Goal: Task Accomplishment & Management: Complete application form

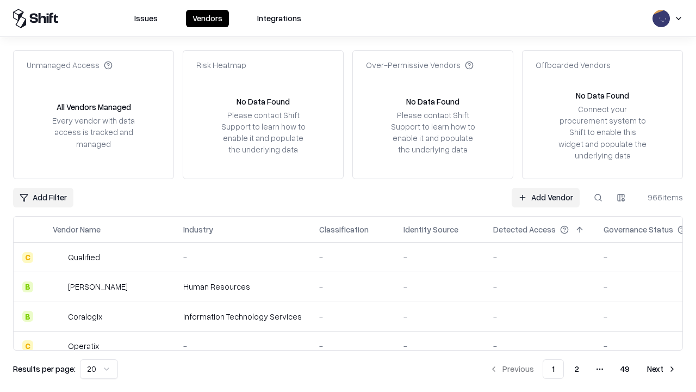
click at [545, 197] on link "Add Vendor" at bounding box center [546, 198] width 68 height 20
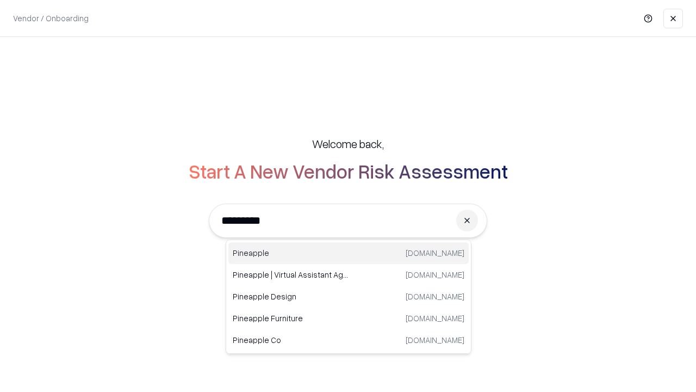
click at [349, 253] on div "Pineapple [DOMAIN_NAME]" at bounding box center [348, 253] width 240 height 22
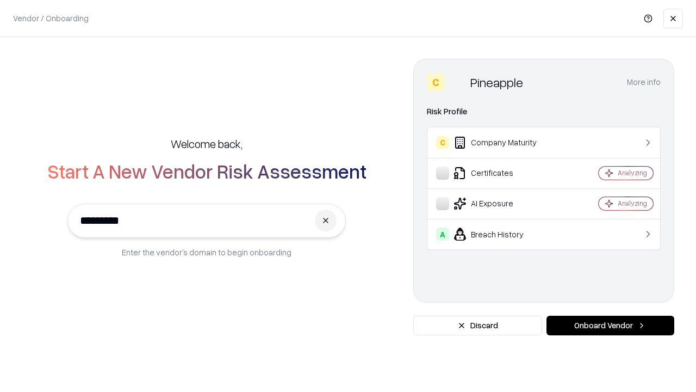
type input "*********"
click at [610, 325] on button "Onboard Vendor" at bounding box center [611, 325] width 128 height 20
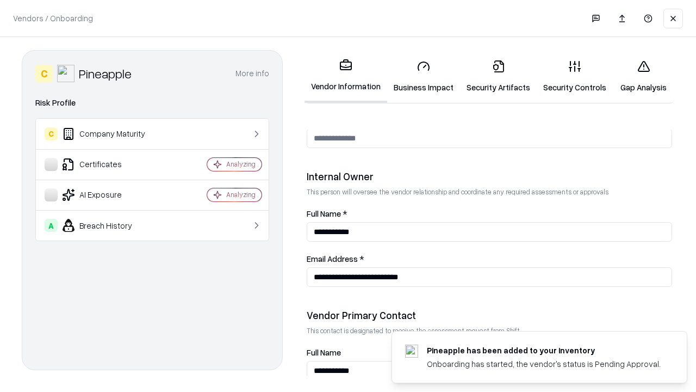
scroll to position [563, 0]
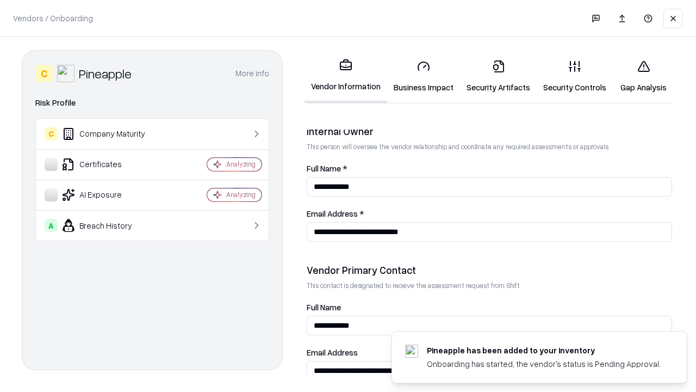
click at [424, 76] on link "Business Impact" at bounding box center [423, 76] width 73 height 51
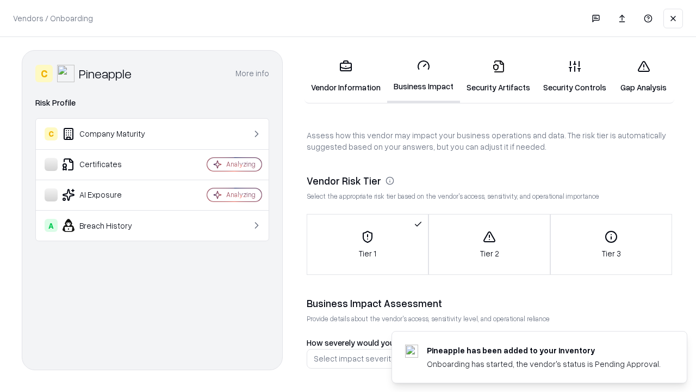
click at [498, 76] on link "Security Artifacts" at bounding box center [498, 76] width 77 height 51
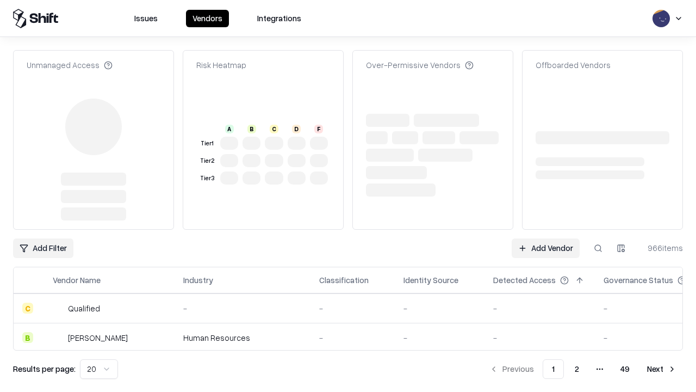
click at [545, 238] on link "Add Vendor" at bounding box center [546, 248] width 68 height 20
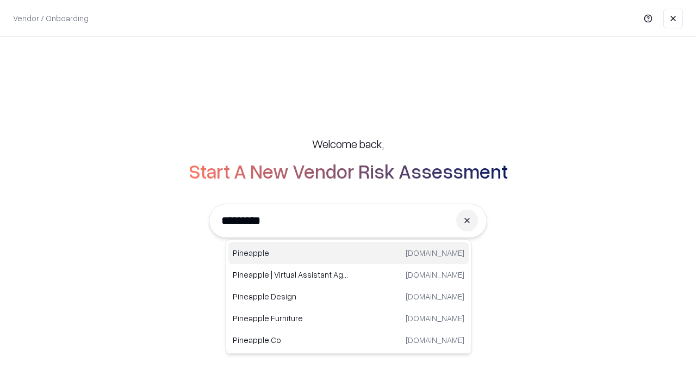
click at [349, 253] on div "Pineapple [DOMAIN_NAME]" at bounding box center [348, 253] width 240 height 22
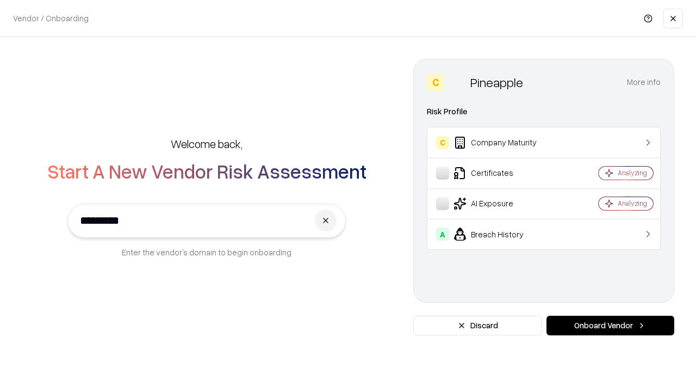
type input "*********"
click at [610, 325] on button "Onboard Vendor" at bounding box center [611, 325] width 128 height 20
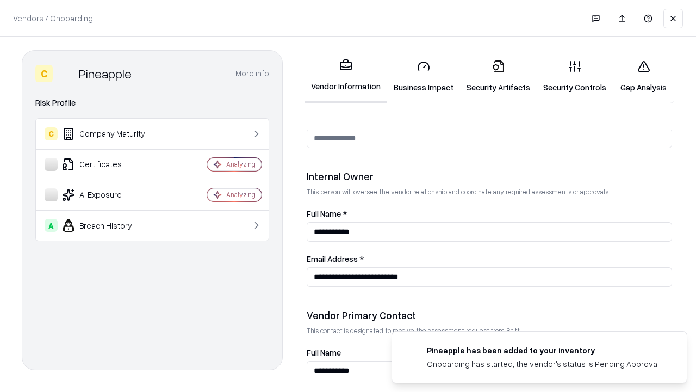
scroll to position [563, 0]
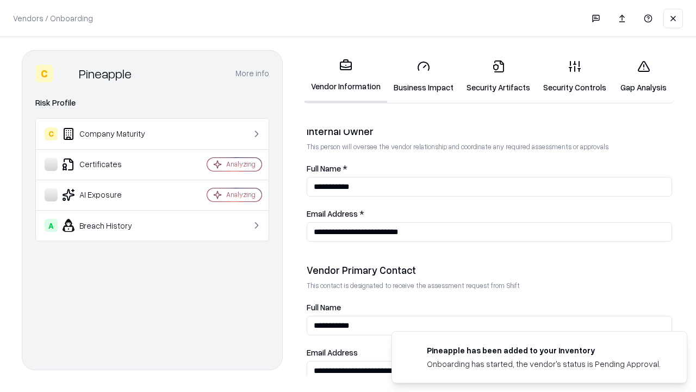
click at [643, 76] on link "Gap Analysis" at bounding box center [643, 76] width 61 height 51
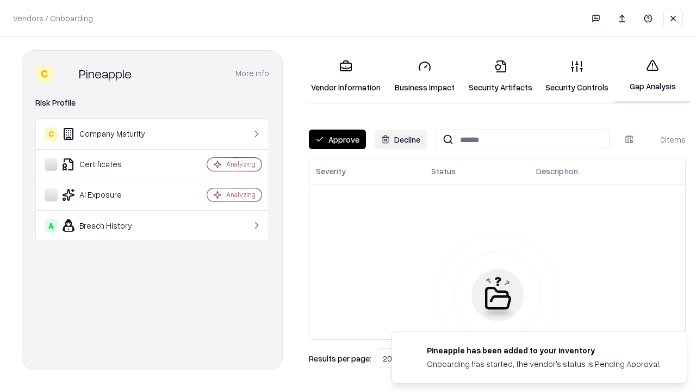
click at [337, 139] on button "Approve" at bounding box center [337, 139] width 57 height 20
